Goal: Task Accomplishment & Management: Use online tool/utility

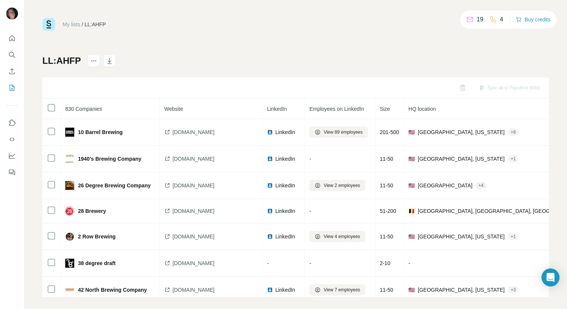
scroll to position [3161, 90]
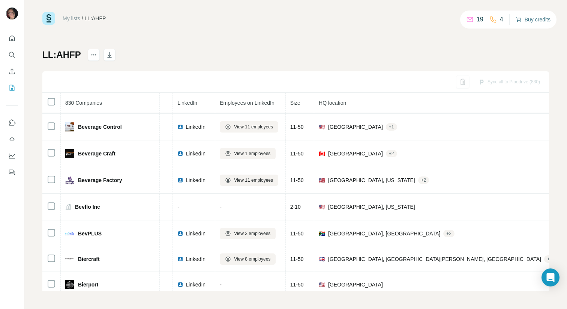
click at [544, 20] on button "Buy credits" at bounding box center [533, 19] width 35 height 11
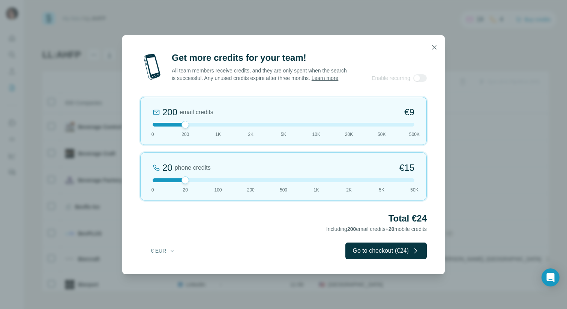
click at [346, 126] on div at bounding box center [284, 125] width 262 height 4
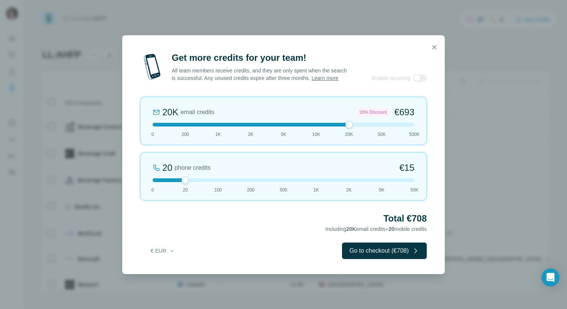
click at [188, 126] on div at bounding box center [284, 125] width 262 height 4
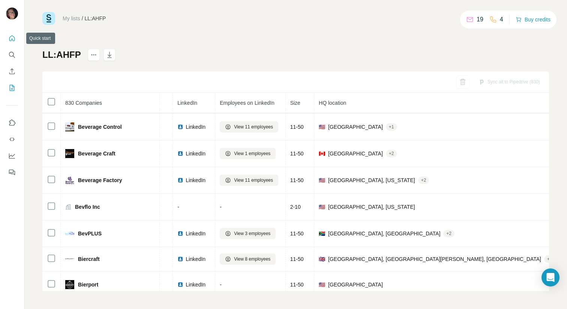
click at [13, 38] on icon "Quick start" at bounding box center [12, 39] width 8 height 8
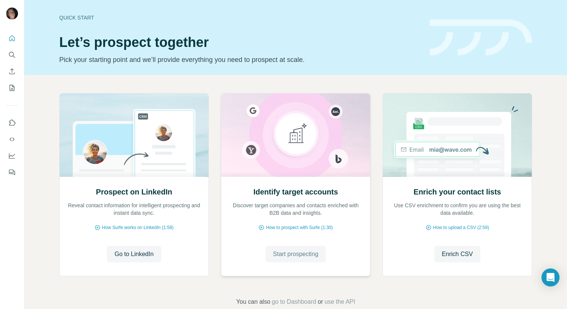
click at [292, 255] on span "Start prospecting" at bounding box center [295, 254] width 45 height 9
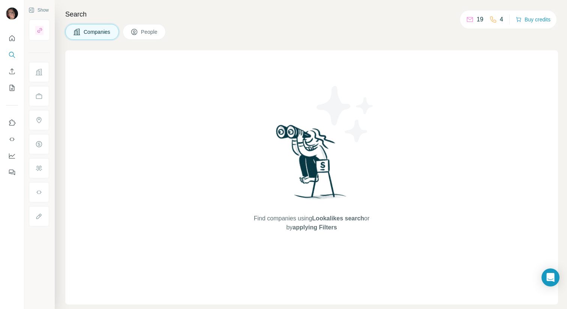
click at [147, 35] on span "People" at bounding box center [149, 32] width 17 height 8
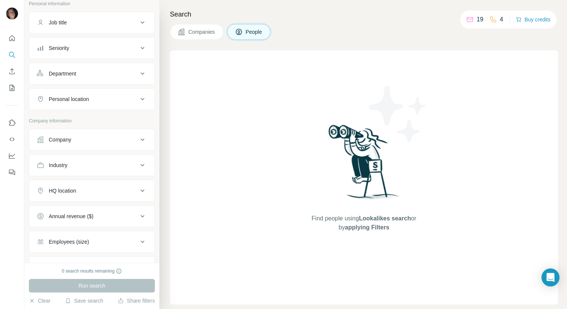
scroll to position [52, 0]
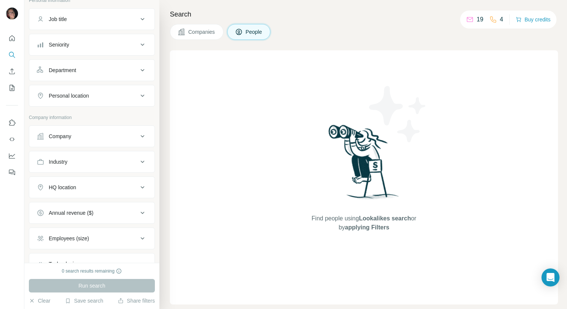
click at [138, 141] on button "Company" at bounding box center [91, 136] width 125 height 18
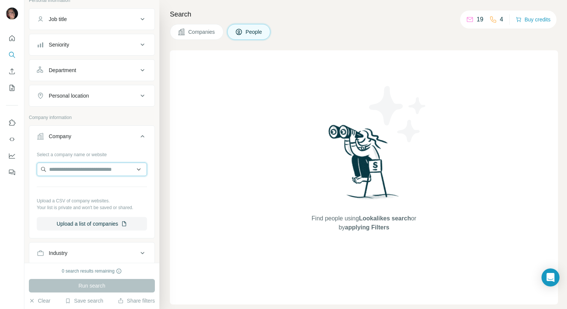
click at [92, 173] on input "text" at bounding box center [92, 170] width 110 height 14
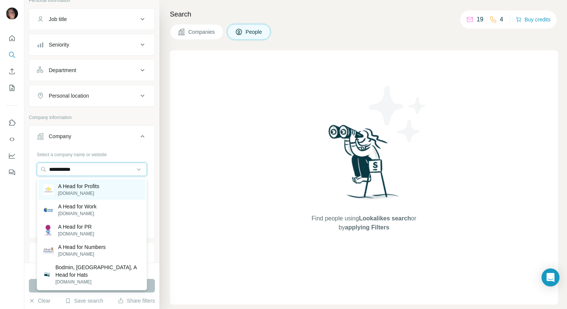
type input "**********"
click at [96, 197] on div "A Head for Profits aheadforprofits.com" at bounding box center [92, 189] width 107 height 20
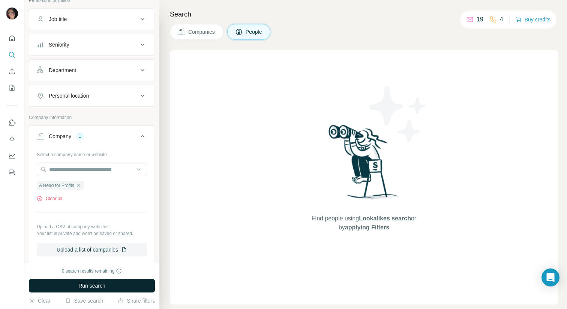
click at [111, 287] on button "Run search" at bounding box center [92, 286] width 126 height 14
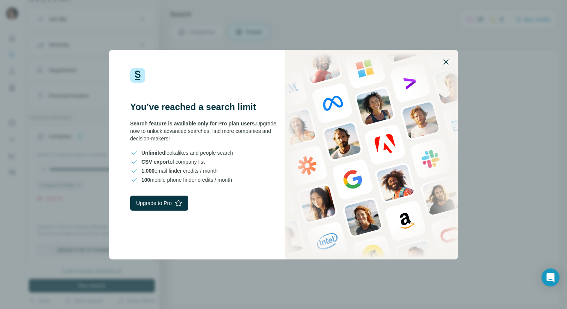
click at [446, 62] on icon "button" at bounding box center [446, 61] width 5 height 5
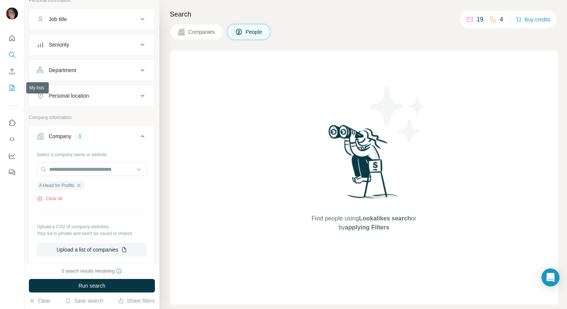
click at [10, 81] on button "My lists" at bounding box center [12, 88] width 12 height 14
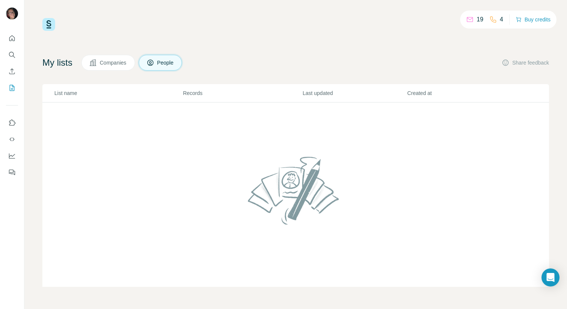
click at [123, 65] on span "Companies" at bounding box center [113, 63] width 27 height 8
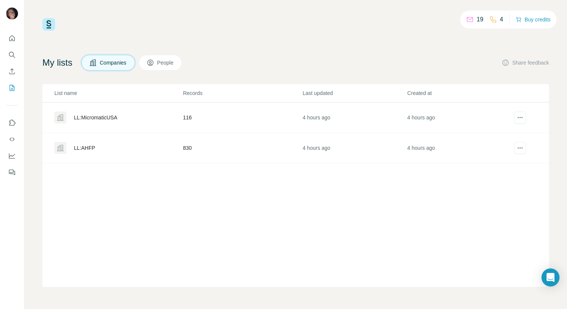
click at [96, 150] on div "LL:AHFP" at bounding box center [118, 148] width 128 height 12
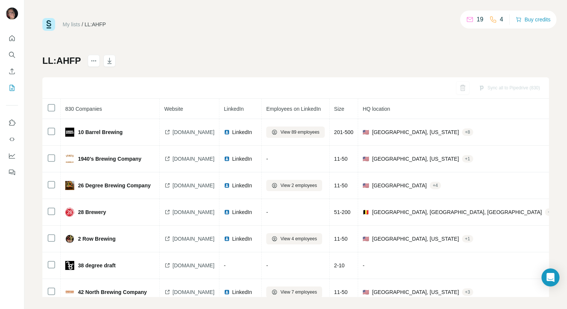
click at [345, 107] on span "Size" at bounding box center [339, 109] width 10 height 6
